Goal: Task Accomplishment & Management: Use online tool/utility

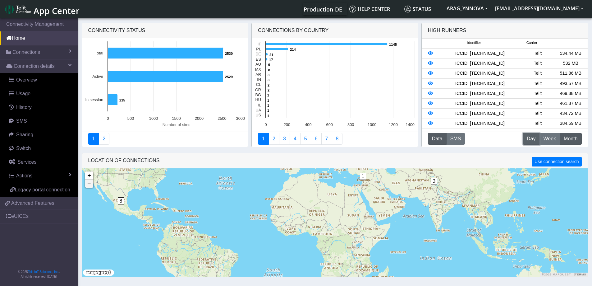
click at [531, 138] on span "Day" at bounding box center [531, 138] width 9 height 7
click at [546, 137] on span "Week" at bounding box center [549, 138] width 13 height 7
click at [533, 138] on span "Day" at bounding box center [531, 138] width 9 height 7
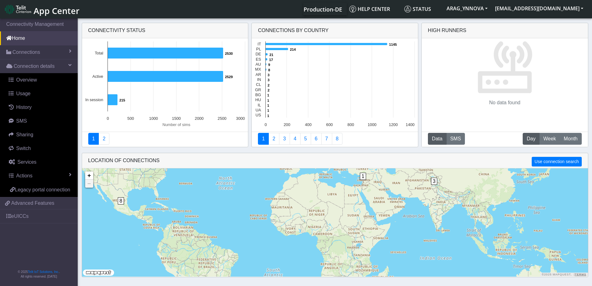
click at [533, 138] on span "Day" at bounding box center [531, 138] width 9 height 7
click at [574, 144] on button "M Month" at bounding box center [571, 139] width 22 height 12
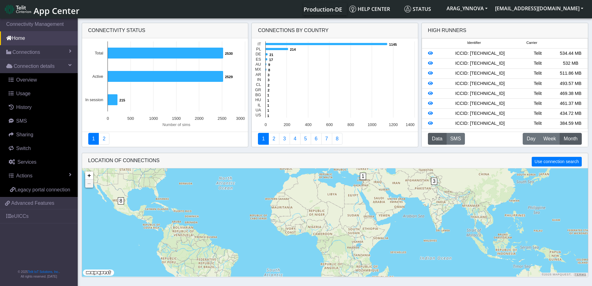
click at [571, 139] on span "Month" at bounding box center [571, 138] width 14 height 7
click at [531, 139] on span "Day" at bounding box center [531, 138] width 9 height 7
click at [430, 54] on icon at bounding box center [430, 53] width 5 height 4
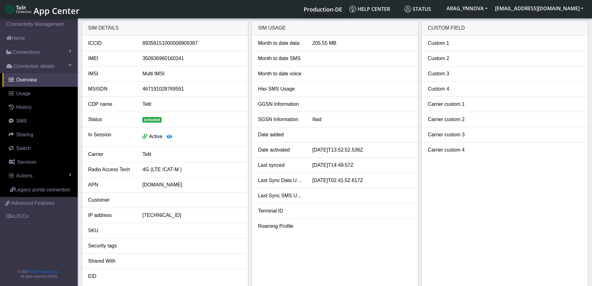
click at [159, 60] on div "350936960160241" at bounding box center [192, 58] width 109 height 7
copy div "350936960160241"
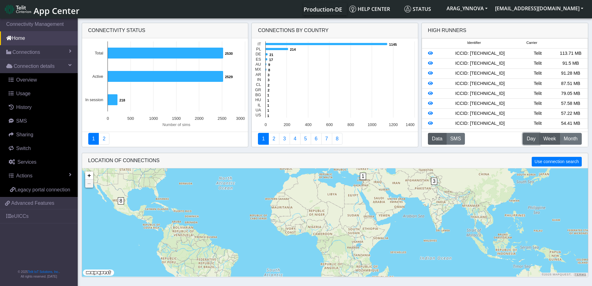
click at [533, 137] on span "Day" at bounding box center [531, 138] width 9 height 7
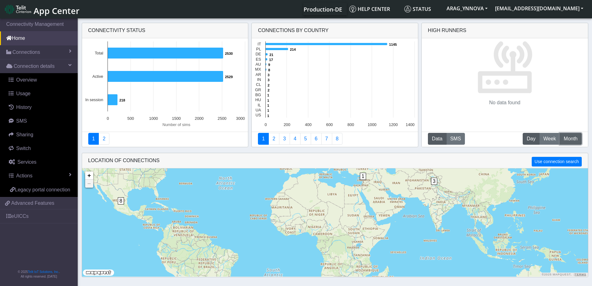
click at [577, 138] on span "Month" at bounding box center [571, 138] width 14 height 7
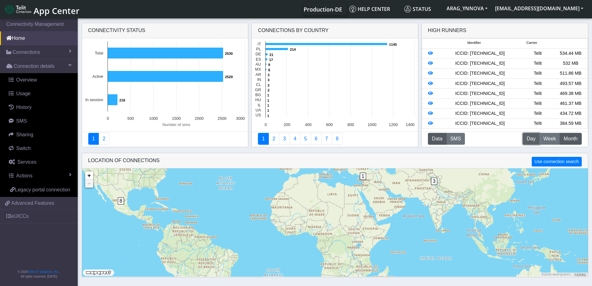
click at [527, 140] on span "Day" at bounding box center [531, 138] width 9 height 7
click at [552, 143] on button "W Week" at bounding box center [549, 139] width 21 height 12
click at [552, 139] on span "Week" at bounding box center [549, 138] width 13 height 7
click at [525, 141] on button "D Day" at bounding box center [531, 139] width 17 height 12
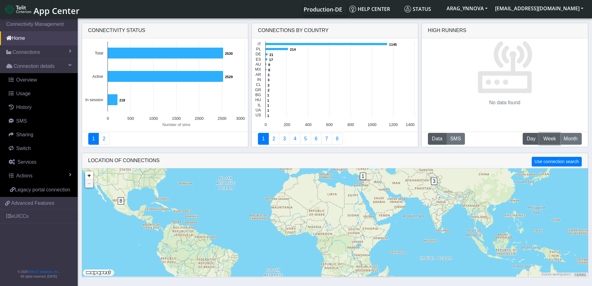
click at [548, 138] on span "Week" at bounding box center [549, 138] width 13 height 7
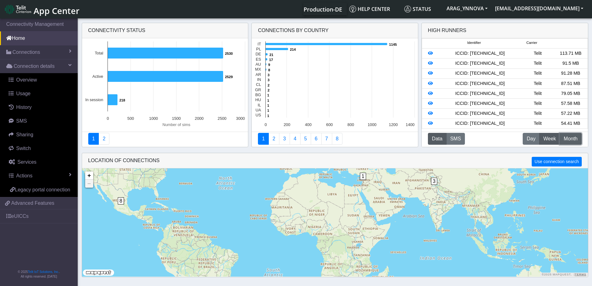
click at [572, 140] on span "Month" at bounding box center [571, 138] width 14 height 7
drag, startPoint x: 553, startPoint y: 136, endPoint x: 562, endPoint y: 137, distance: 8.8
click at [553, 136] on span "Week" at bounding box center [549, 138] width 13 height 7
click at [577, 140] on span "Month" at bounding box center [571, 138] width 14 height 7
click at [30, 57] on link "Connections" at bounding box center [39, 52] width 78 height 14
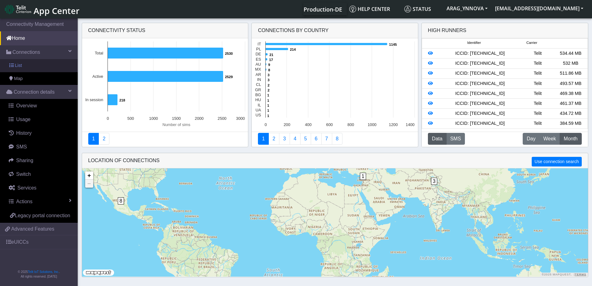
click at [30, 63] on link "List" at bounding box center [39, 65] width 78 height 13
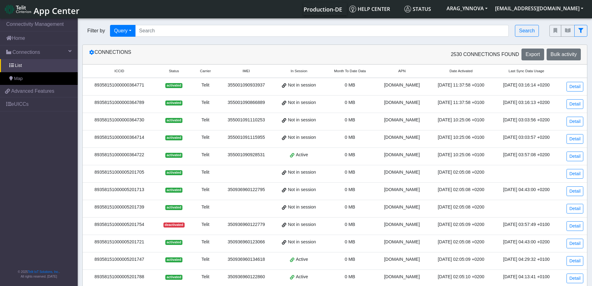
click at [352, 72] on span "Month To Date Data" at bounding box center [350, 70] width 32 height 5
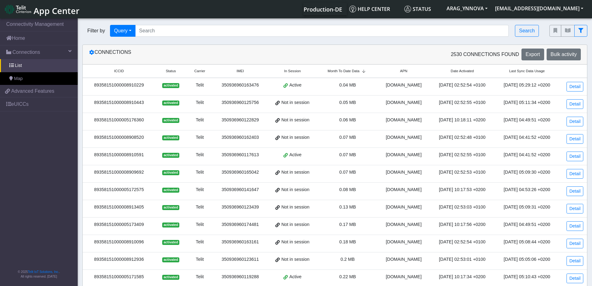
click at [352, 72] on span "Month To Date Data" at bounding box center [344, 70] width 32 height 5
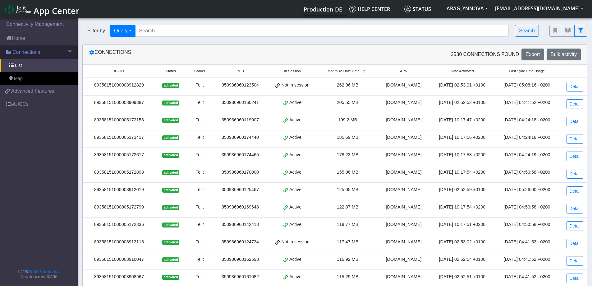
click at [34, 54] on span "Connections" at bounding box center [26, 51] width 28 height 7
click at [31, 39] on link "Home" at bounding box center [39, 38] width 78 height 14
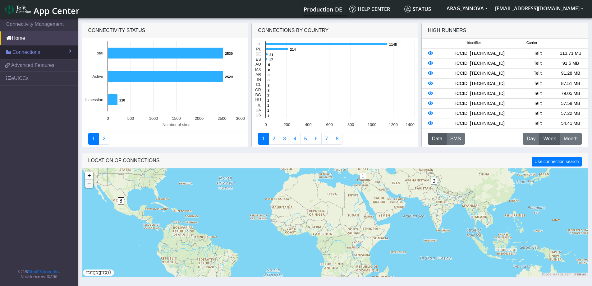
click at [36, 52] on span "Connections" at bounding box center [26, 51] width 28 height 7
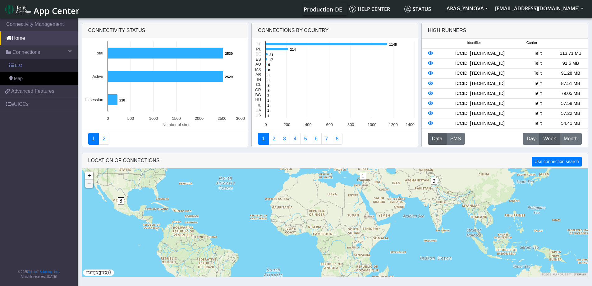
click at [35, 63] on link "List" at bounding box center [39, 65] width 78 height 13
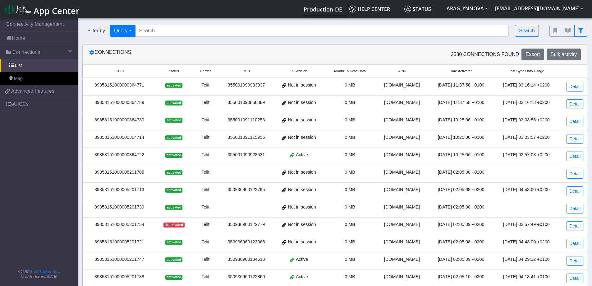
click at [346, 68] on span "Month To Date Data" at bounding box center [350, 70] width 32 height 5
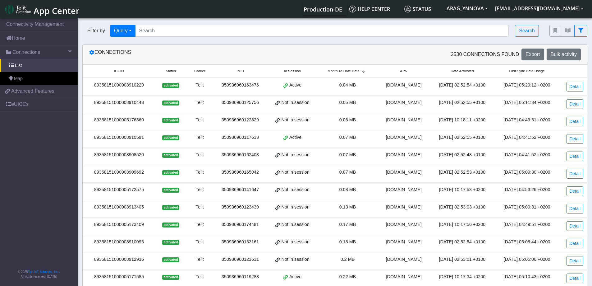
click at [347, 69] on span "Month To Date Data" at bounding box center [344, 70] width 32 height 5
click at [124, 83] on div "89358151000008912829" at bounding box center [118, 85] width 65 height 7
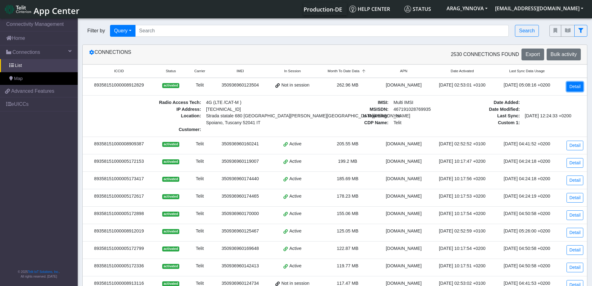
click at [579, 83] on link "Detail" at bounding box center [574, 87] width 17 height 10
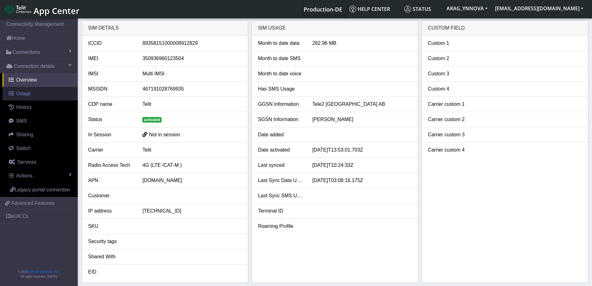
click at [32, 97] on link "Usage" at bounding box center [39, 94] width 75 height 14
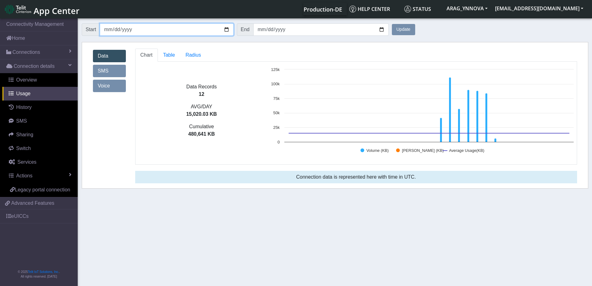
click at [227, 30] on input "[DATE]" at bounding box center [167, 29] width 134 height 12
type input "[DATE]"
click at [403, 28] on button "Update" at bounding box center [403, 29] width 23 height 11
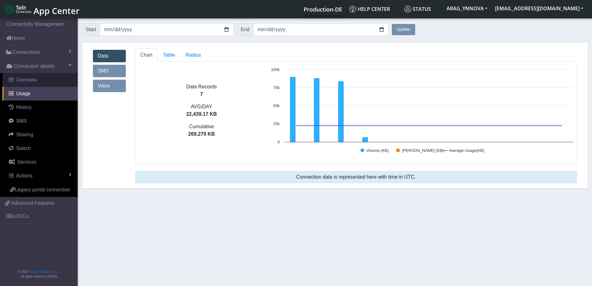
click at [27, 82] on span "Overview" at bounding box center [26, 79] width 21 height 5
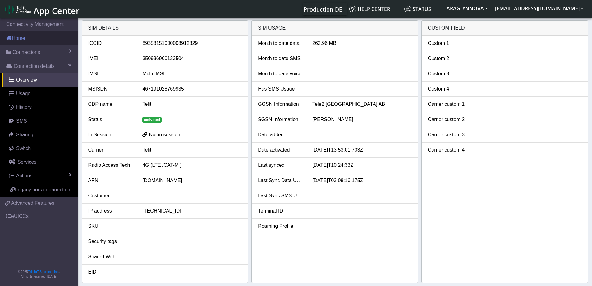
click at [43, 37] on link "Home" at bounding box center [39, 38] width 78 height 14
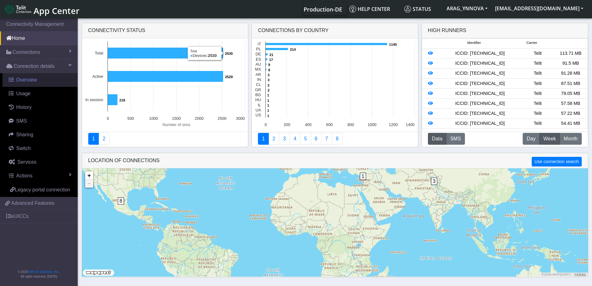
click at [34, 78] on span "Overview" at bounding box center [26, 79] width 21 height 5
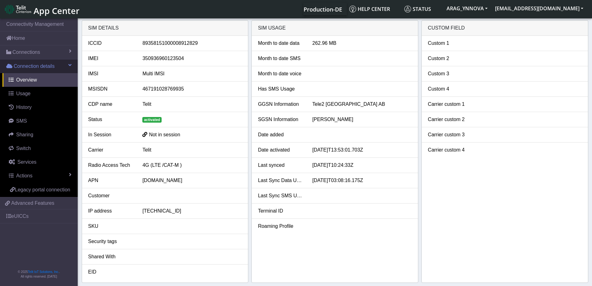
click at [40, 71] on link "Connection details" at bounding box center [39, 66] width 78 height 14
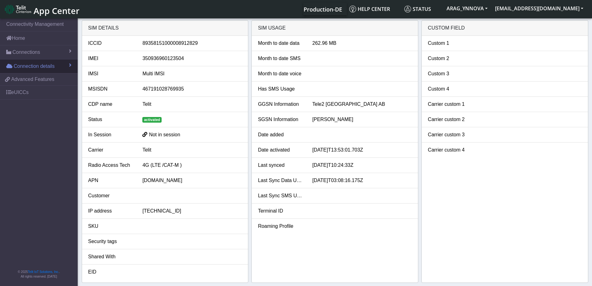
click at [40, 71] on link "Connection details" at bounding box center [39, 66] width 78 height 14
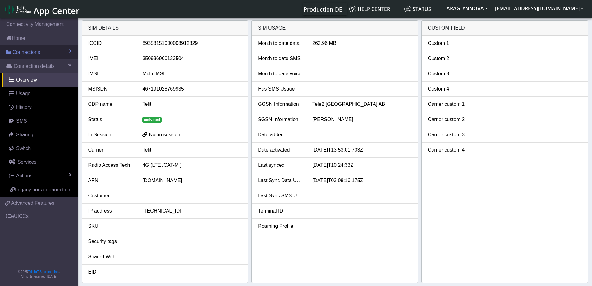
click at [39, 57] on link "Connections" at bounding box center [39, 52] width 78 height 14
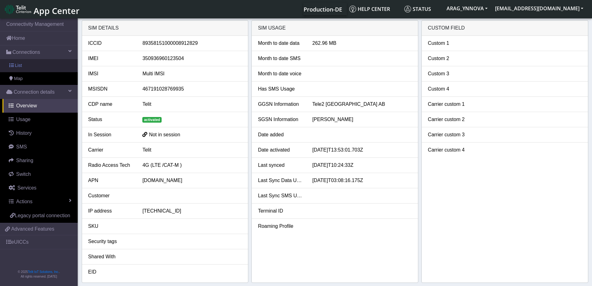
click at [42, 65] on link "List" at bounding box center [39, 65] width 78 height 13
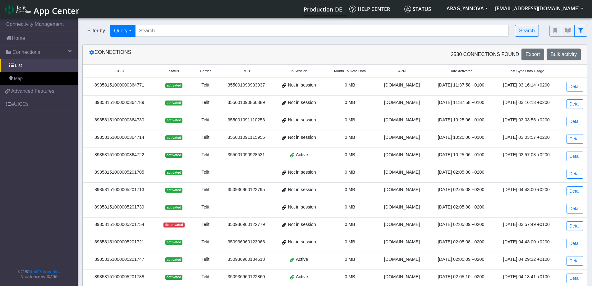
click at [342, 72] on span "Month To Date Data" at bounding box center [350, 70] width 32 height 5
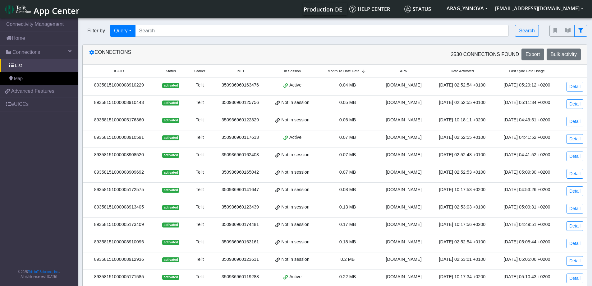
click at [346, 71] on span "Month To Date Data" at bounding box center [344, 70] width 32 height 5
click at [92, 53] on icon at bounding box center [91, 52] width 5 height 5
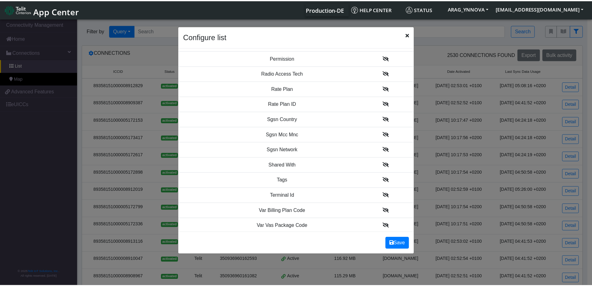
scroll to position [722, 0]
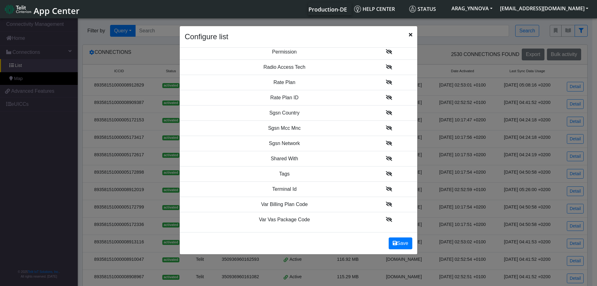
click at [412, 36] on div "Configure list" at bounding box center [298, 36] width 237 height 21
click at [410, 35] on icon "Close" at bounding box center [410, 34] width 3 height 5
